Goal: Information Seeking & Learning: Learn about a topic

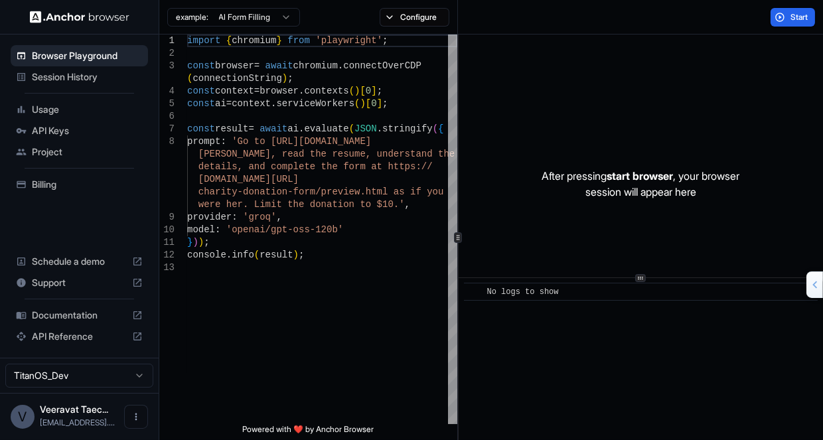
click at [82, 338] on span "API Reference" at bounding box center [79, 336] width 95 height 13
